Goal: Task Accomplishment & Management: Use online tool/utility

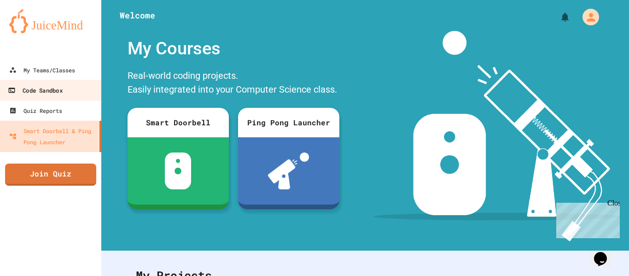
click at [56, 90] on div "Code Sandbox" at bounding box center [35, 91] width 54 height 12
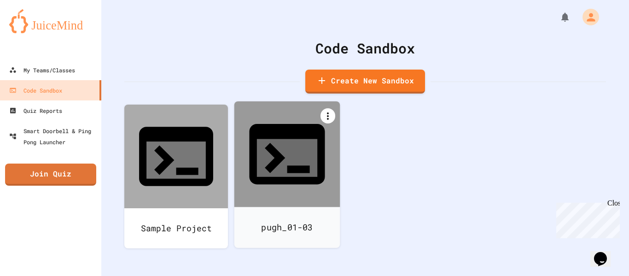
click at [329, 116] on icon at bounding box center [327, 116] width 11 height 11
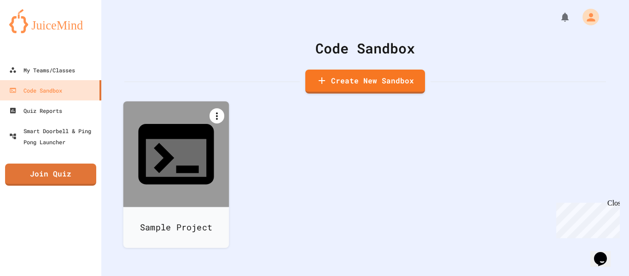
click at [216, 115] on icon at bounding box center [216, 116] width 11 height 11
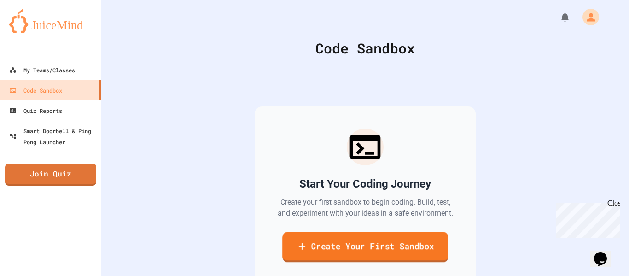
click at [383, 242] on link "Create Your First Sandbox" at bounding box center [365, 247] width 166 height 30
type input "*"
type input "**********"
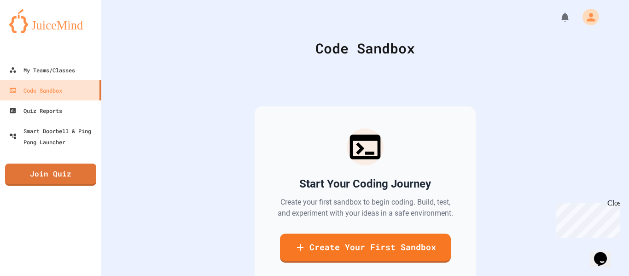
type input "**********"
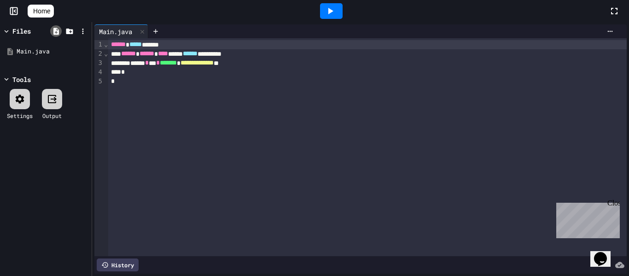
click at [56, 32] on icon at bounding box center [56, 31] width 8 height 8
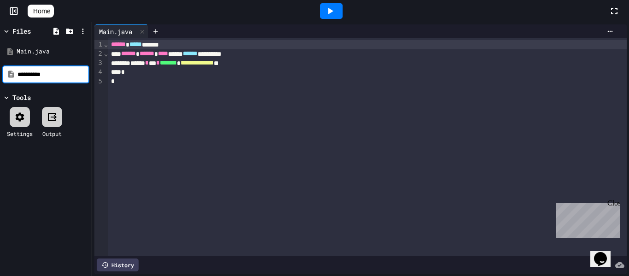
type input "**********"
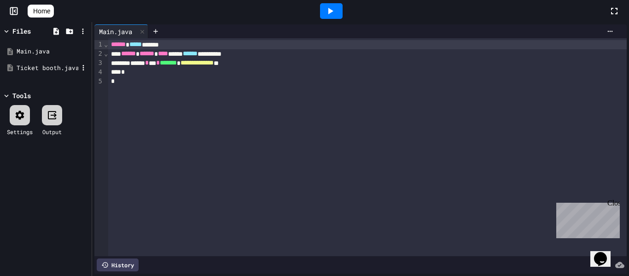
click at [18, 66] on div "Ticket booth.java" at bounding box center [48, 68] width 62 height 9
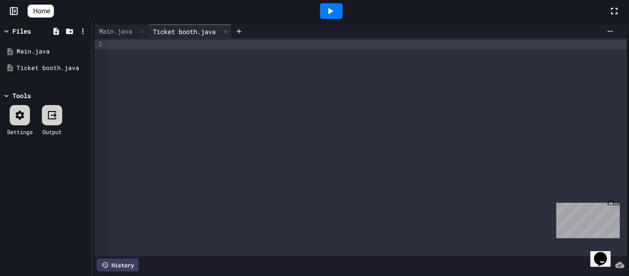
click at [27, 112] on div at bounding box center [20, 115] width 20 height 20
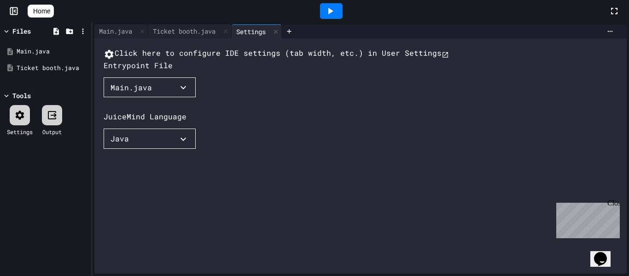
click at [179, 98] on button "Main.java" at bounding box center [150, 87] width 92 height 20
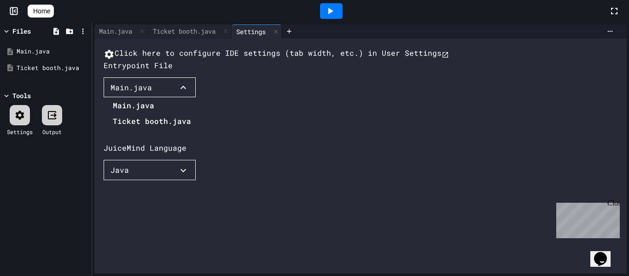
click at [152, 129] on li "Ticket booth.java" at bounding box center [152, 121] width 78 height 15
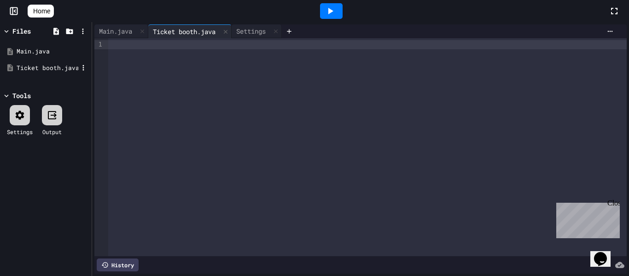
click at [43, 67] on div "Ticket booth.java" at bounding box center [48, 68] width 62 height 9
click at [83, 67] on icon at bounding box center [83, 68] width 1 height 6
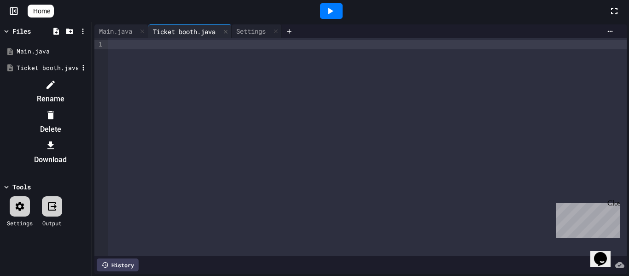
click at [56, 87] on icon at bounding box center [50, 84] width 11 height 11
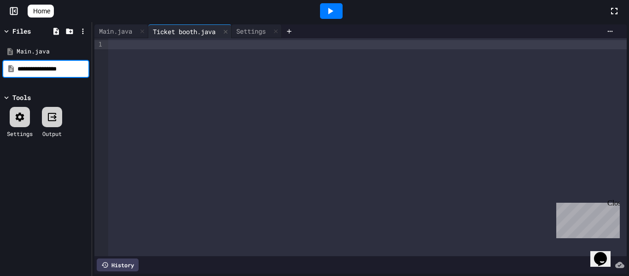
click at [45, 68] on input "**********" at bounding box center [53, 68] width 70 height 9
type input "**********"
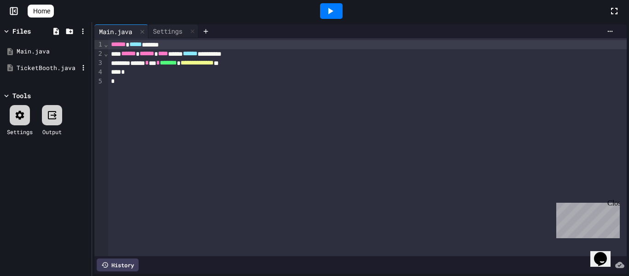
click at [58, 69] on div "TicketBooth.java" at bounding box center [48, 68] width 62 height 9
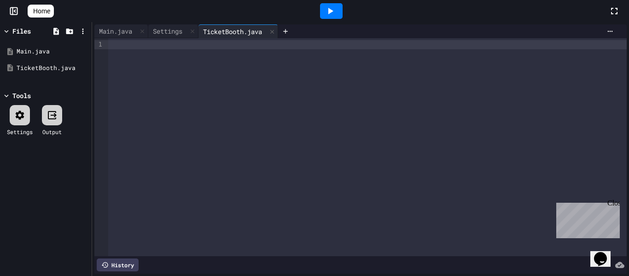
click at [23, 111] on icon at bounding box center [19, 115] width 11 height 11
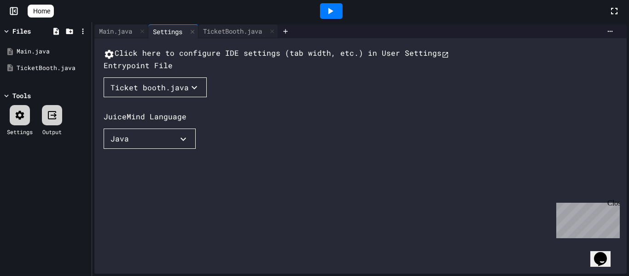
click at [181, 98] on button "Ticket booth.java" at bounding box center [155, 87] width 103 height 20
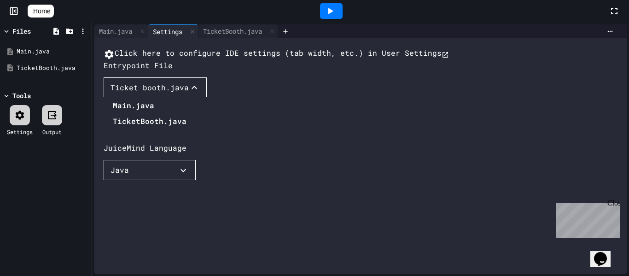
click at [152, 129] on li "TicketBooth.java" at bounding box center [150, 121] width 74 height 15
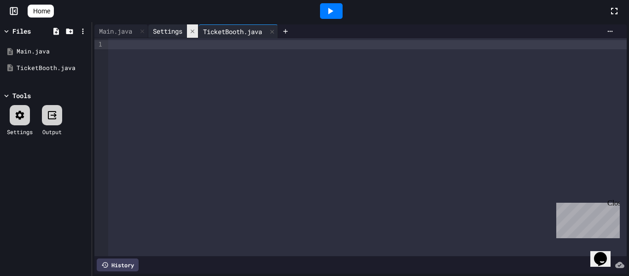
click at [196, 31] on icon at bounding box center [192, 31] width 6 height 6
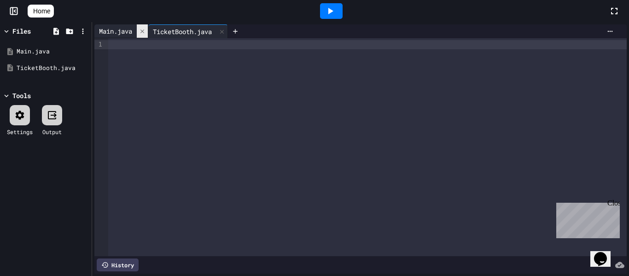
click at [143, 34] on icon at bounding box center [142, 31] width 6 height 6
click at [201, 60] on div at bounding box center [367, 147] width 519 height 218
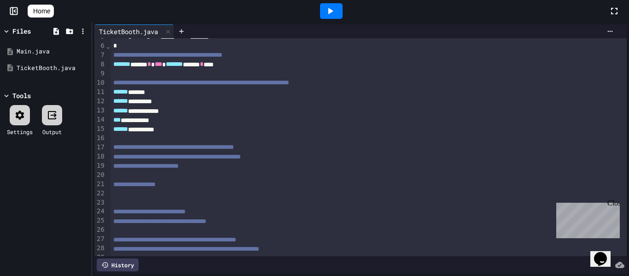
scroll to position [47, 0]
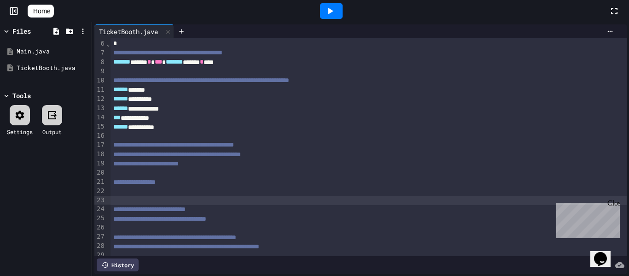
click at [143, 199] on div at bounding box center [369, 200] width 517 height 9
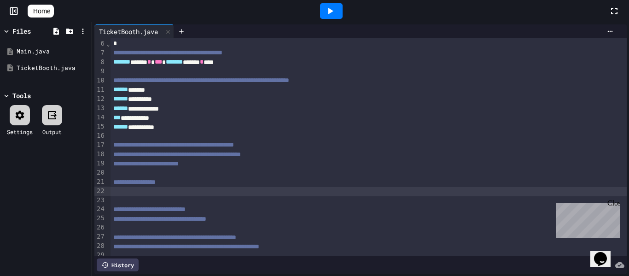
click at [142, 194] on div at bounding box center [369, 191] width 517 height 9
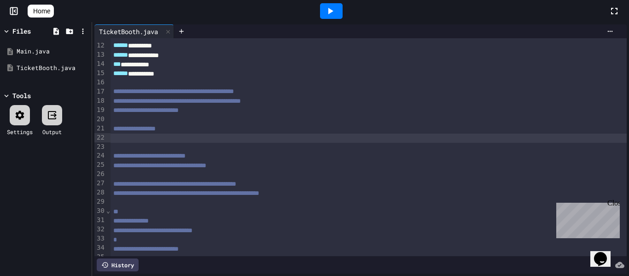
scroll to position [93, 0]
